Goal: Information Seeking & Learning: Learn about a topic

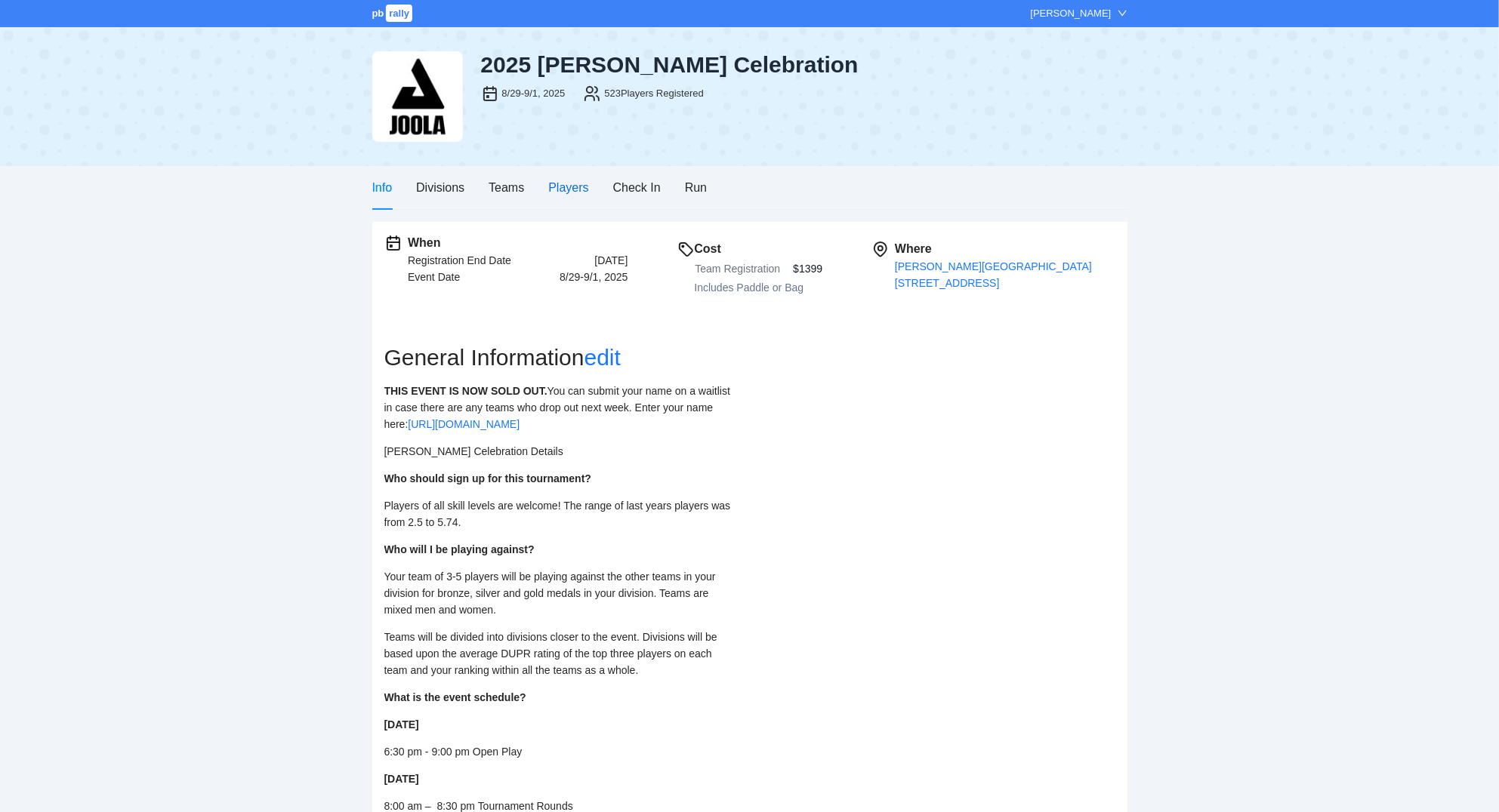
click at [570, 191] on div "Players" at bounding box center [568, 188] width 40 height 19
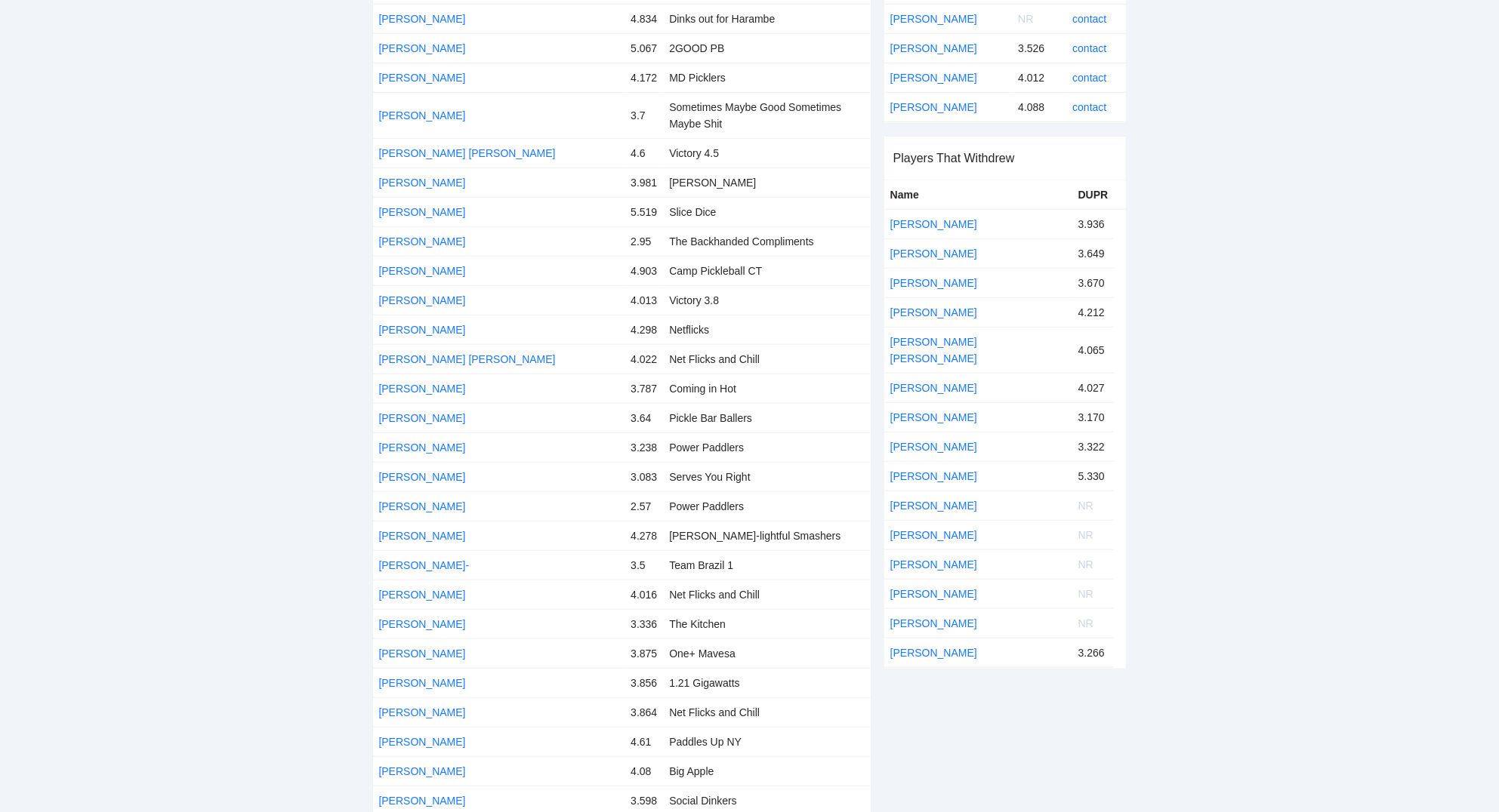
scroll to position [566, 0]
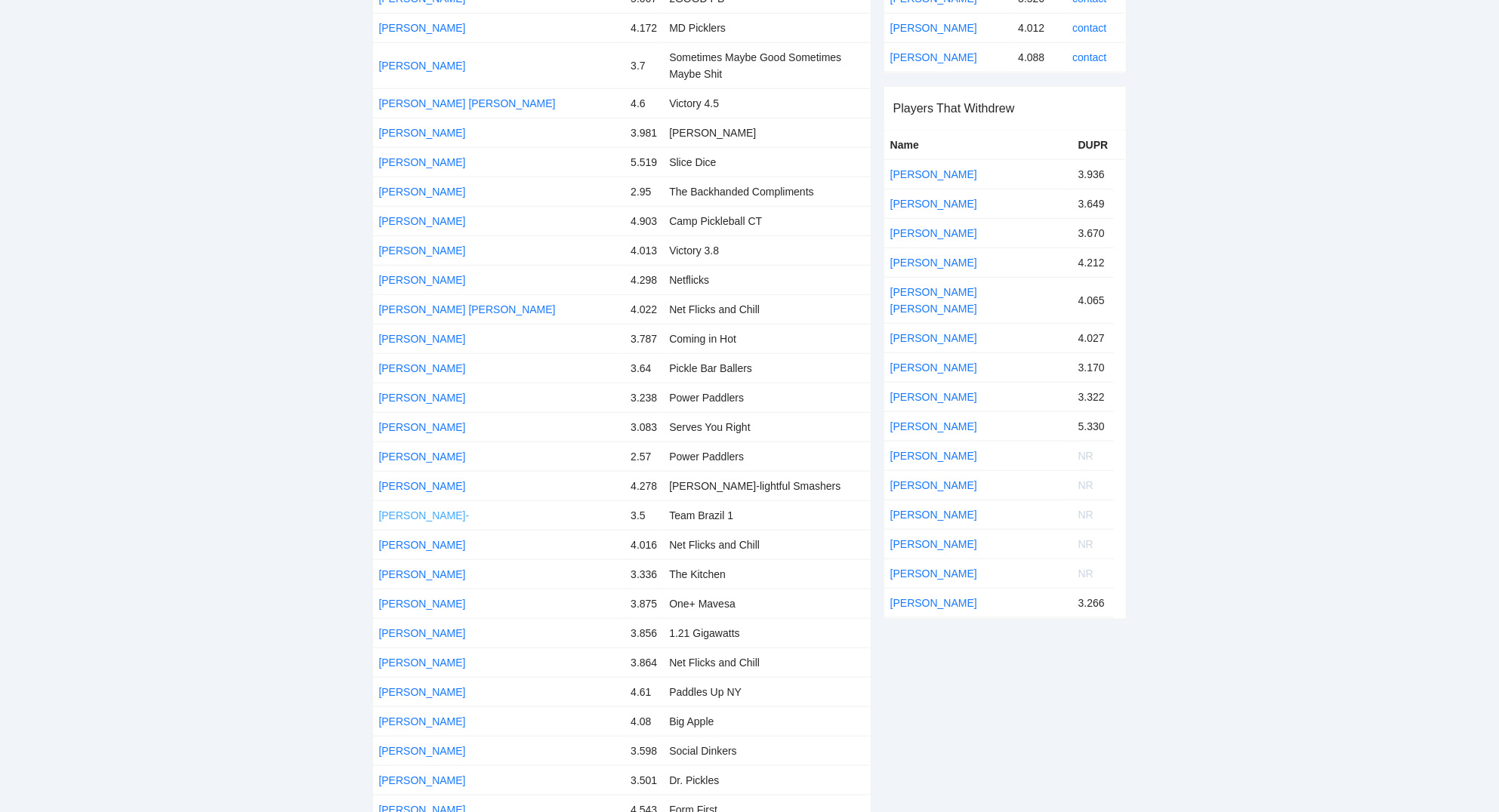
click at [404, 509] on link "[PERSON_NAME]-" at bounding box center [424, 515] width 91 height 12
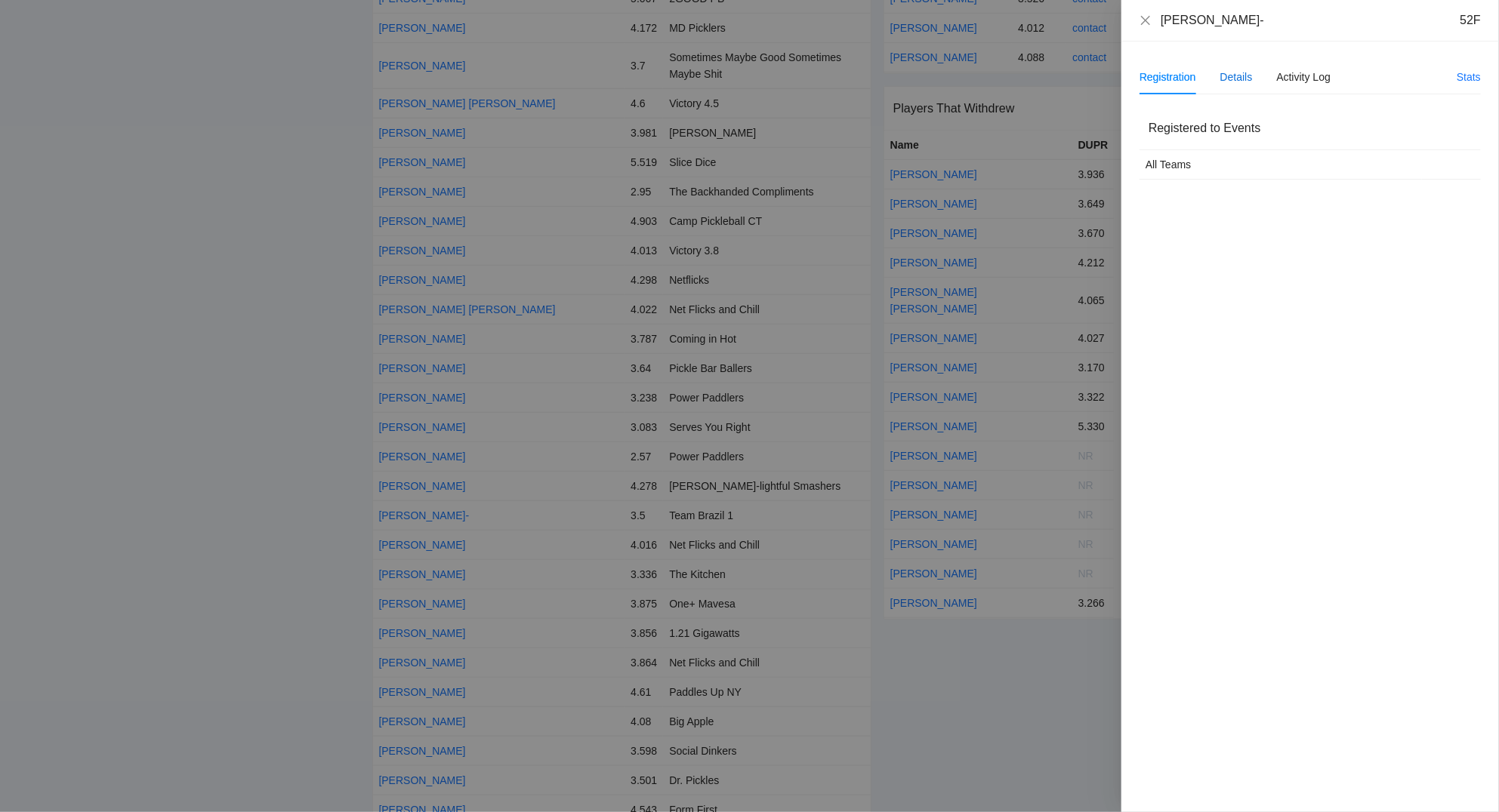
click at [1246, 79] on div "Details" at bounding box center [1236, 76] width 33 height 17
click at [1148, 19] on icon "close" at bounding box center [1145, 19] width 9 height 9
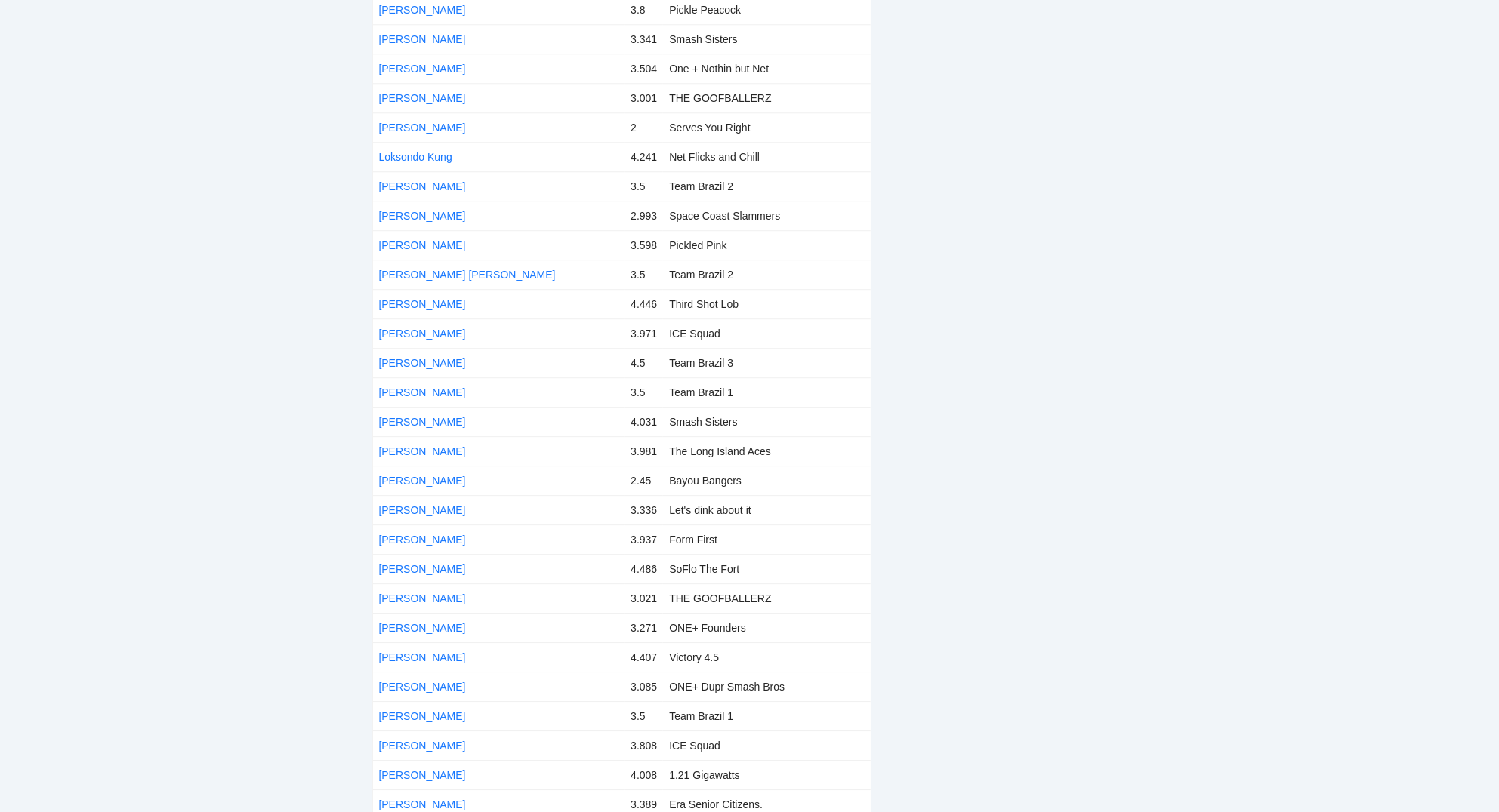
scroll to position [9388, 0]
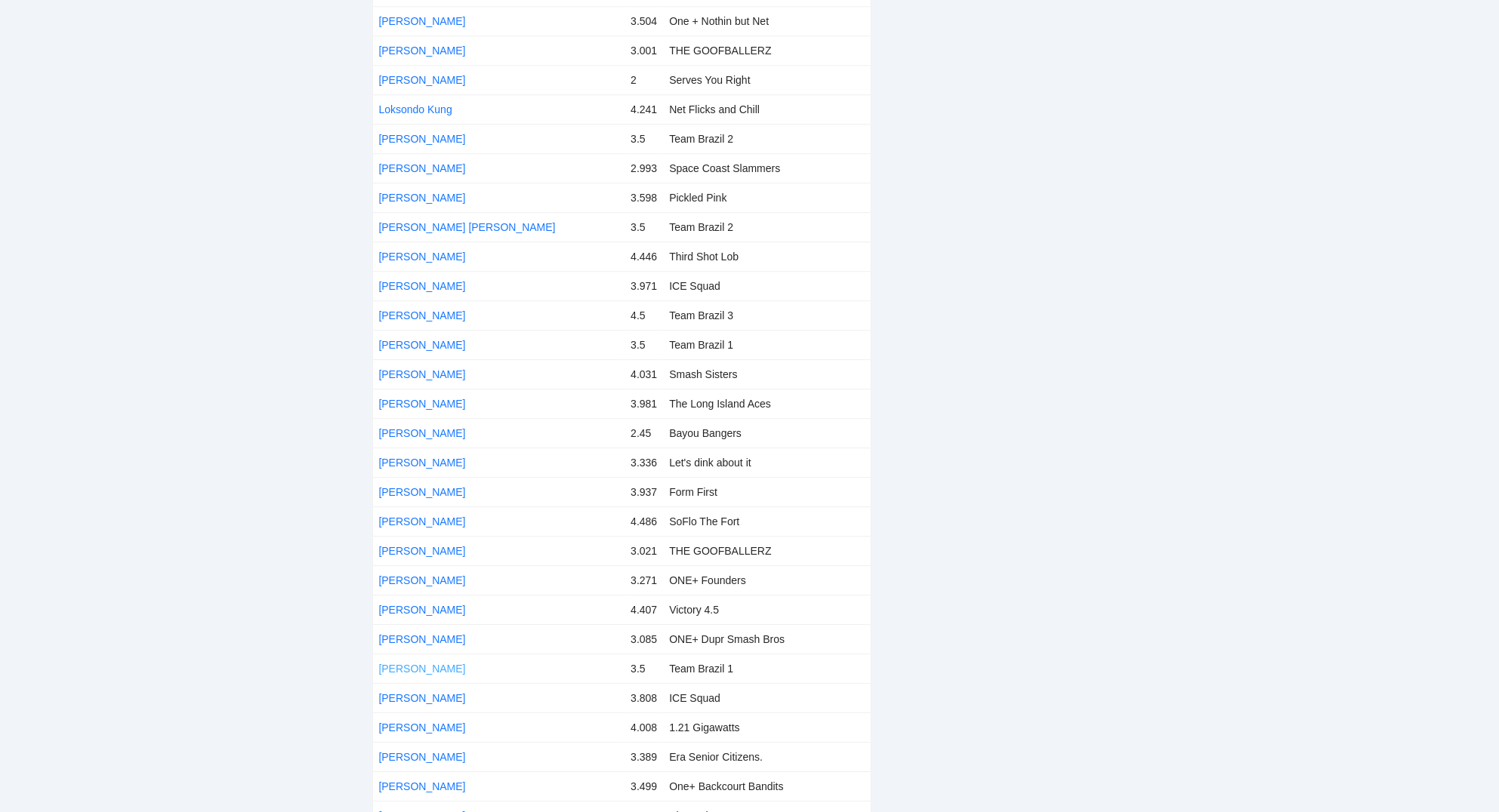
click at [424, 663] on link "[PERSON_NAME]" at bounding box center [422, 669] width 87 height 12
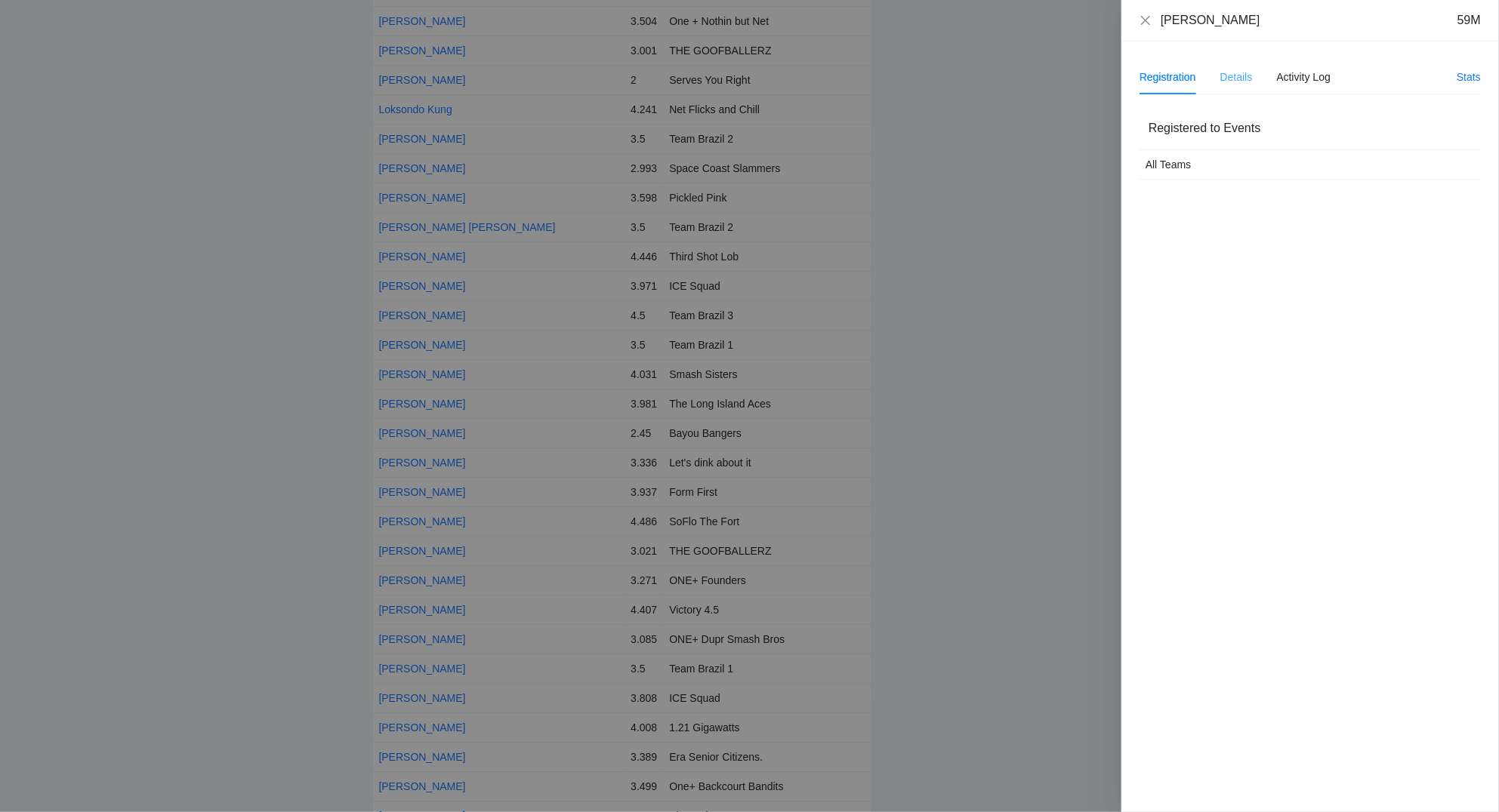
click at [1243, 86] on div "Details" at bounding box center [1236, 77] width 33 height 35
click at [1146, 16] on icon "close" at bounding box center [1145, 20] width 12 height 12
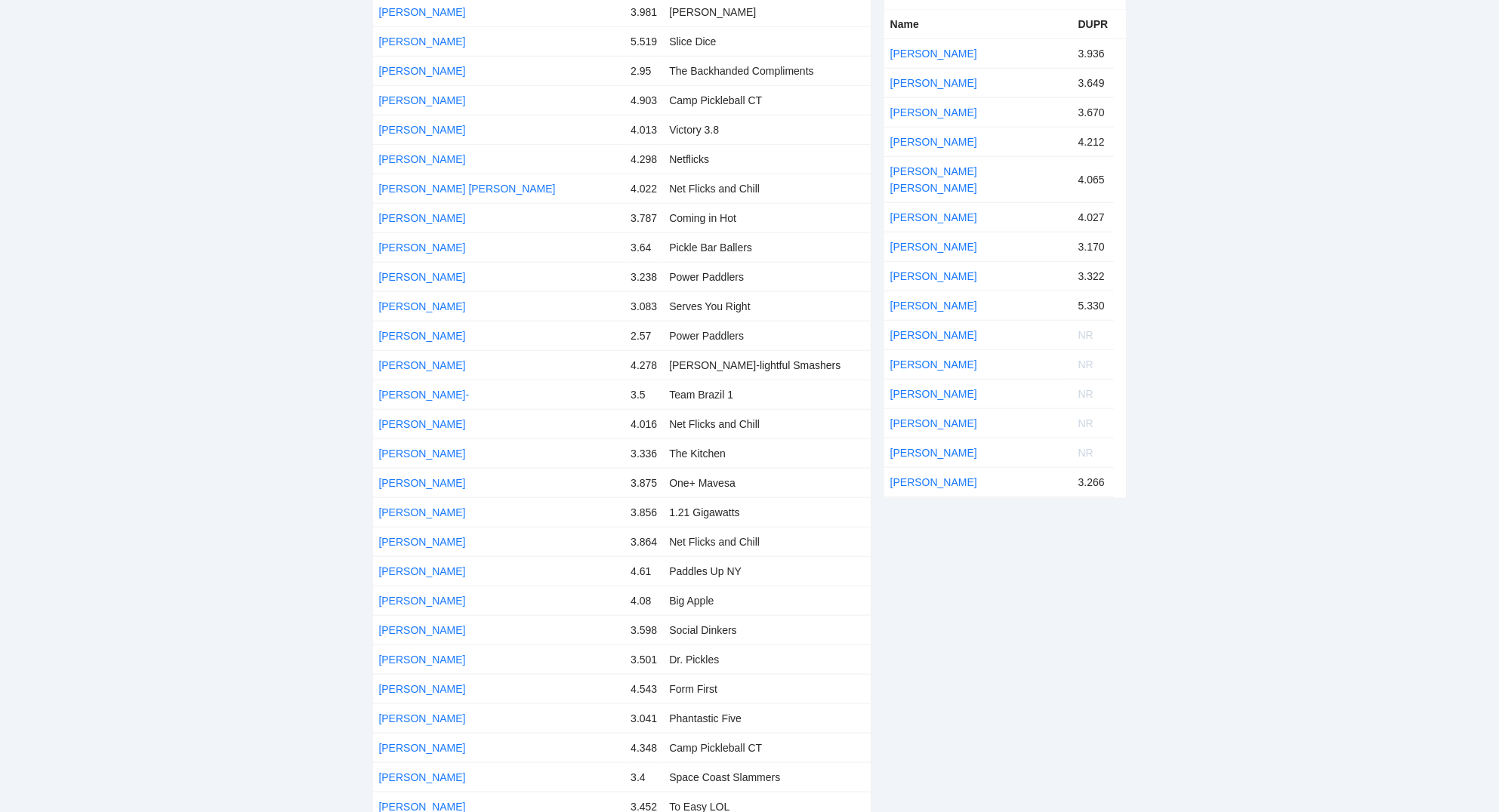
scroll to position [810, 0]
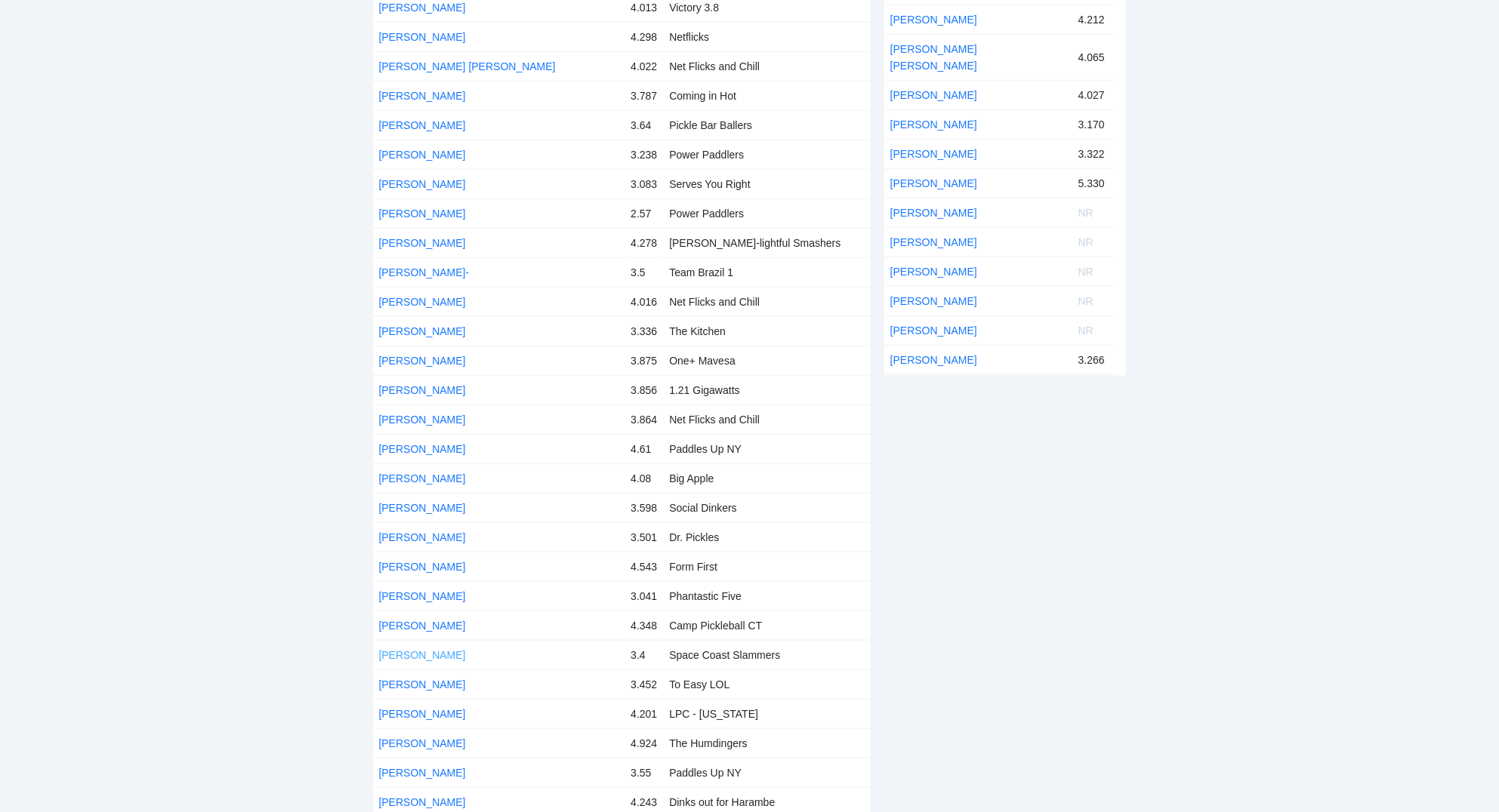
click at [418, 650] on link "[PERSON_NAME]" at bounding box center [422, 655] width 87 height 12
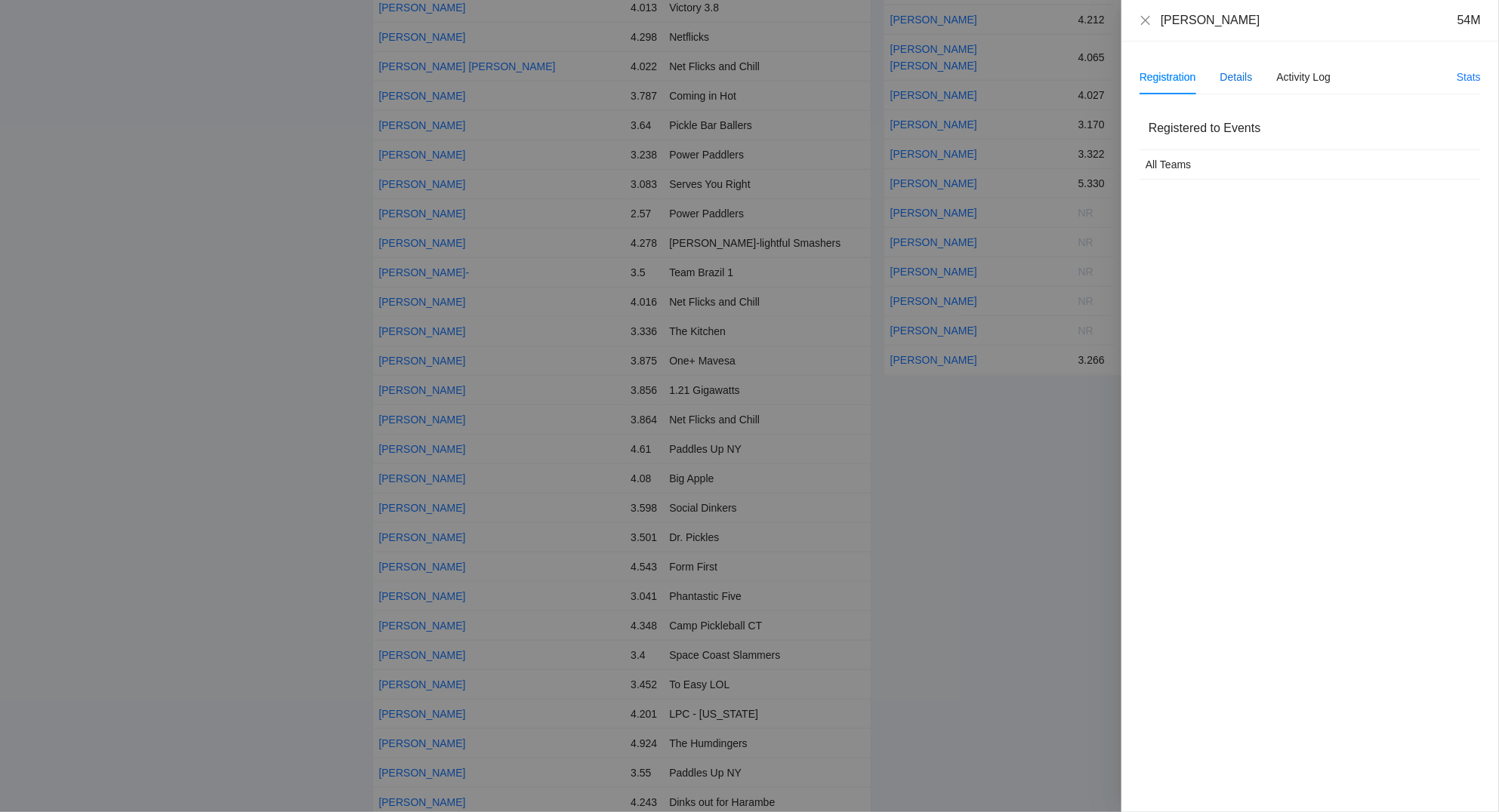
click at [1244, 79] on div "Details" at bounding box center [1236, 76] width 33 height 17
click at [1148, 20] on icon "close" at bounding box center [1145, 20] width 12 height 12
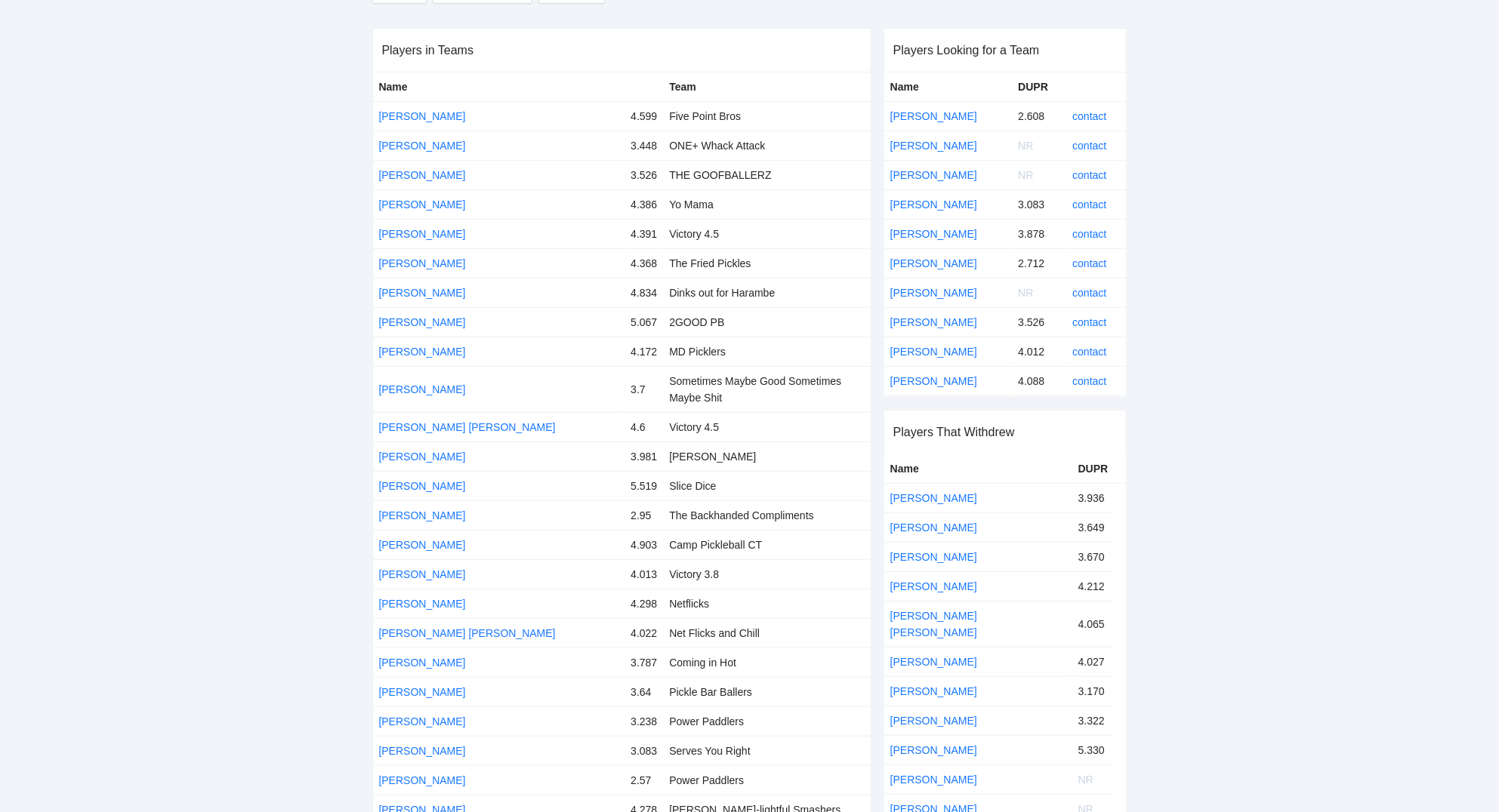
scroll to position [0, 0]
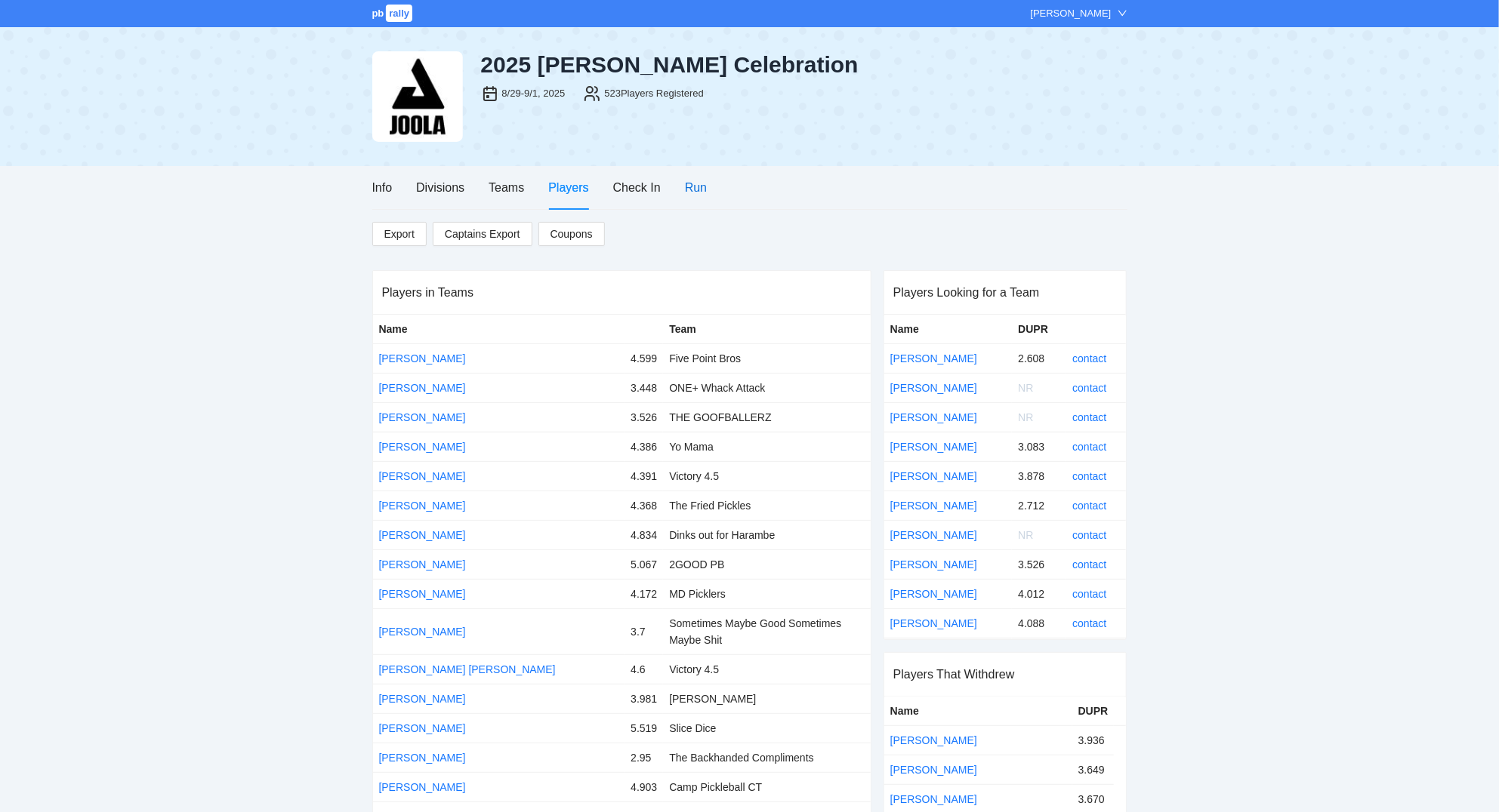
click at [691, 190] on div "Run" at bounding box center [696, 188] width 22 height 19
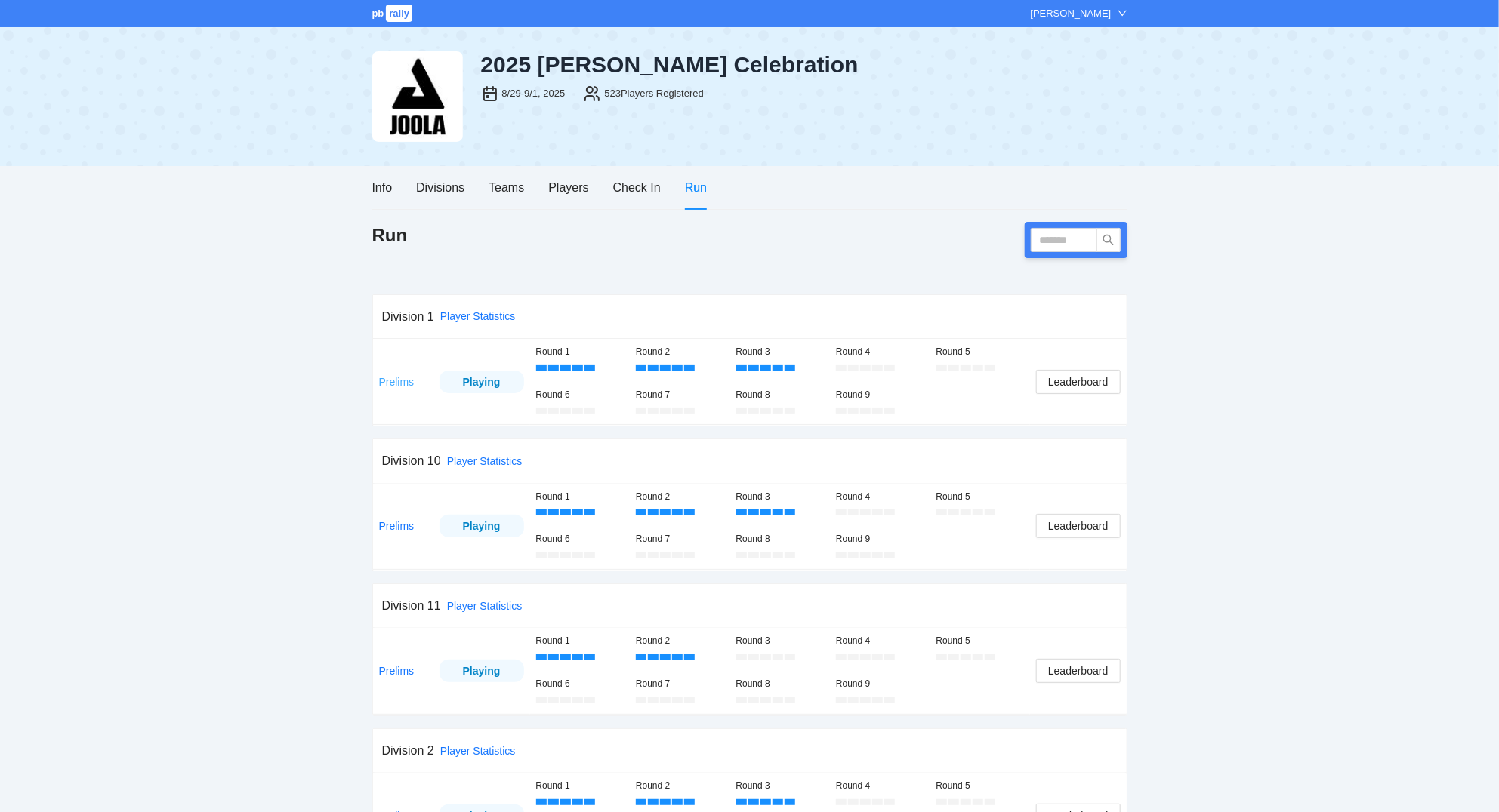
click at [396, 385] on link "Prelims" at bounding box center [396, 381] width 36 height 12
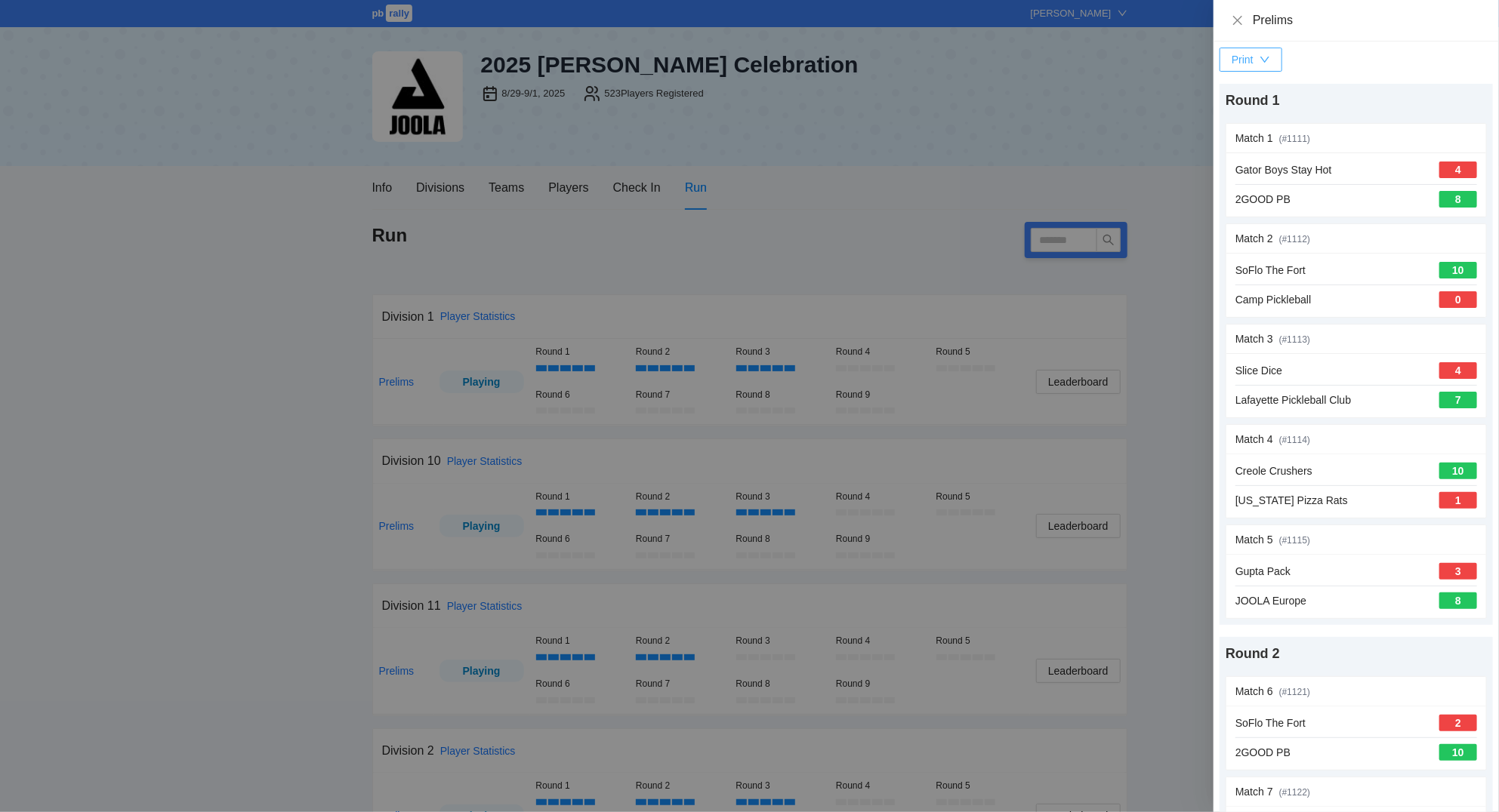
click at [1264, 60] on icon "down" at bounding box center [1264, 60] width 9 height 6
click at [1271, 137] on span "Scorecards" at bounding box center [1267, 138] width 78 height 17
